Goal: Task Accomplishment & Management: Manage account settings

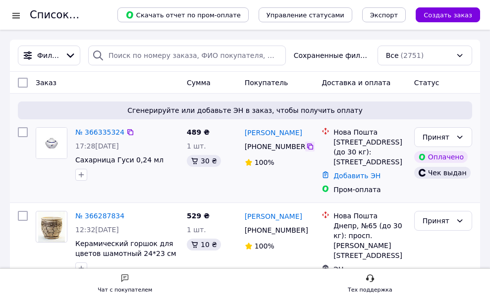
click at [306, 146] on icon at bounding box center [310, 147] width 8 height 8
click at [95, 132] on link "№ 366335324" at bounding box center [99, 132] width 49 height 8
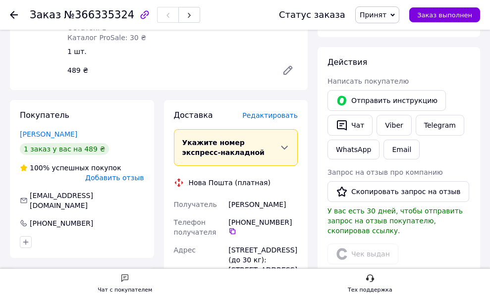
scroll to position [198, 0]
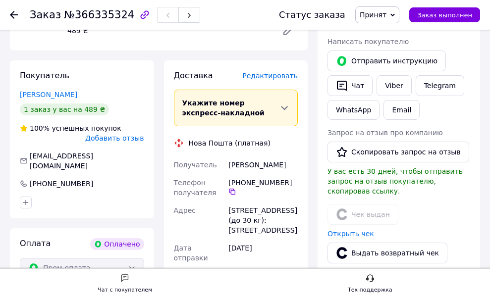
drag, startPoint x: 229, startPoint y: 164, endPoint x: 293, endPoint y: 167, distance: 63.5
click at [293, 167] on div "[PERSON_NAME]" at bounding box center [263, 165] width 73 height 18
copy div "[PERSON_NAME]"
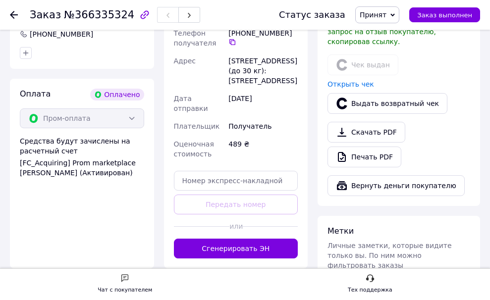
scroll to position [347, 0]
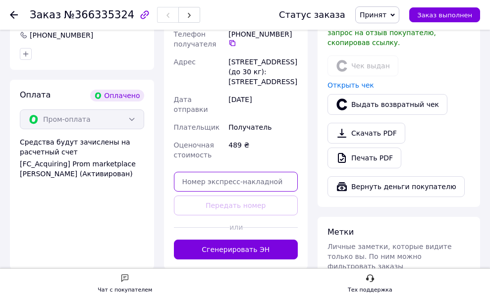
click at [212, 182] on input "text" at bounding box center [236, 182] width 124 height 20
paste input "20451269197405"
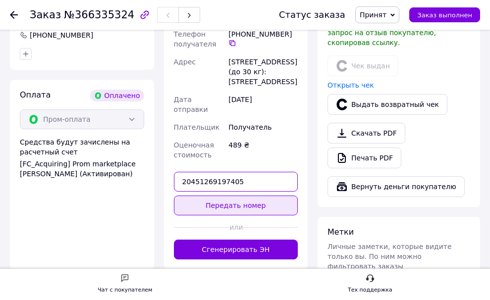
type input "20451269197405"
click at [240, 209] on button "Передать номер" at bounding box center [236, 206] width 124 height 20
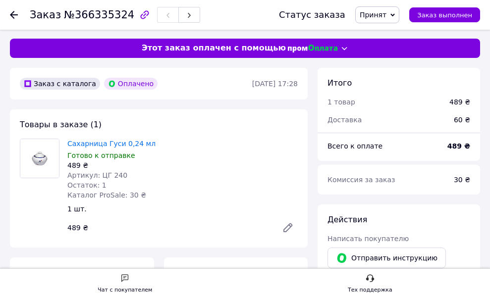
scroll to position [0, 0]
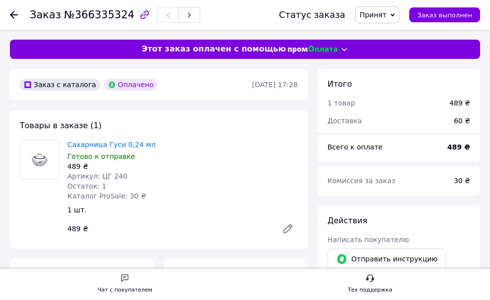
click at [12, 15] on use at bounding box center [14, 15] width 8 height 8
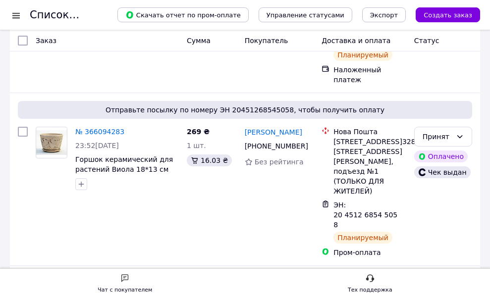
scroll to position [843, 0]
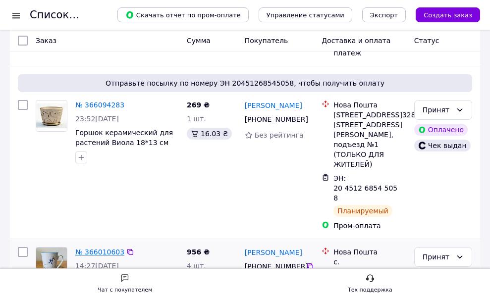
click at [105, 248] on link "№ 366010603" at bounding box center [99, 252] width 49 height 8
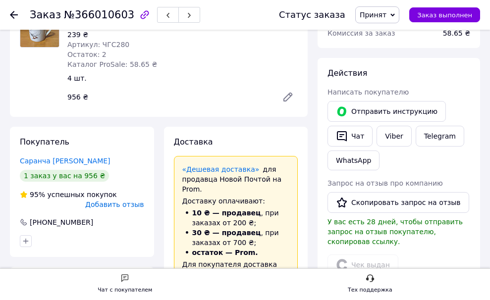
scroll to position [149, 0]
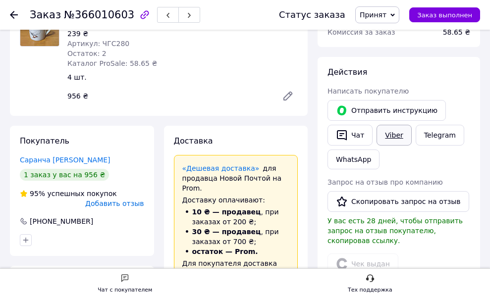
click at [397, 134] on link "Viber" at bounding box center [394, 135] width 35 height 21
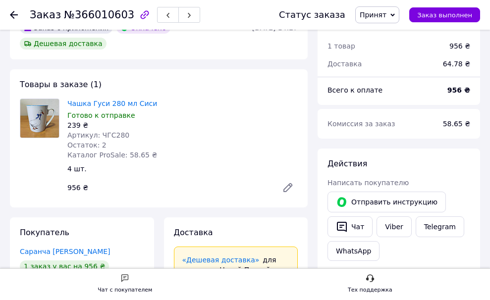
scroll to position [0, 0]
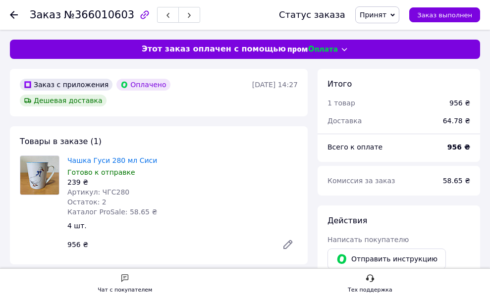
click at [10, 15] on use at bounding box center [14, 15] width 8 height 8
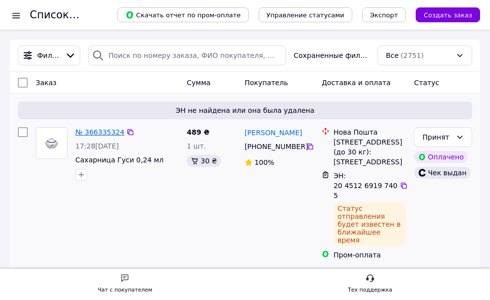
click at [104, 134] on link "№ 366335324" at bounding box center [99, 132] width 49 height 8
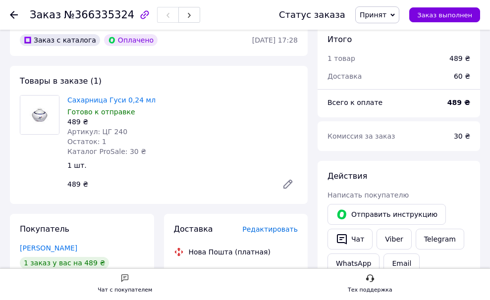
scroll to position [99, 0]
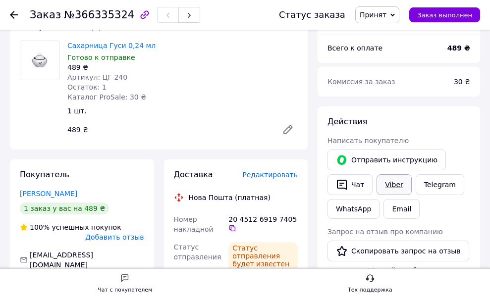
click at [384, 184] on link "Viber" at bounding box center [394, 184] width 35 height 21
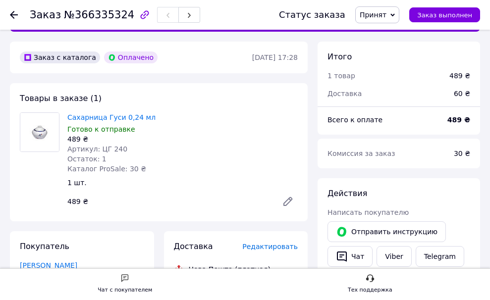
scroll to position [0, 0]
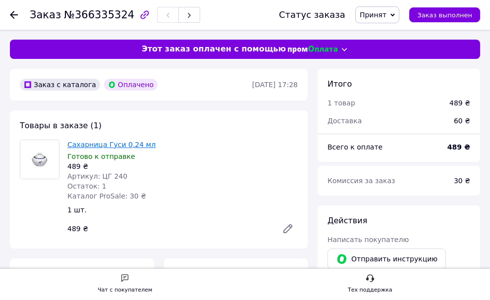
click at [99, 146] on link "Сахарница Гуси 0,24 мл" at bounding box center [111, 145] width 88 height 8
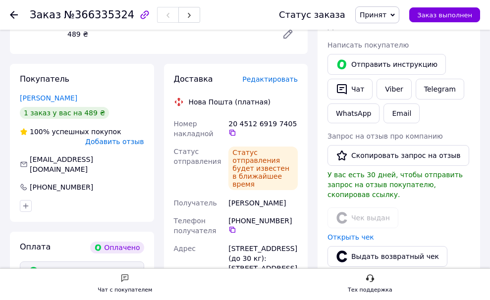
scroll to position [198, 0]
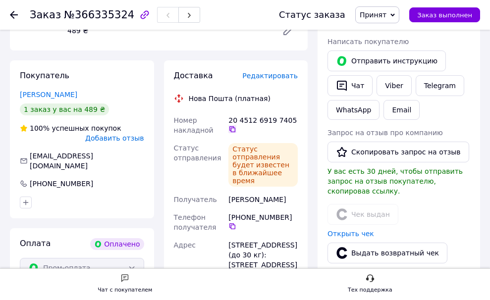
click at [232, 129] on icon at bounding box center [232, 129] width 8 height 8
